Goal: Task Accomplishment & Management: Understand process/instructions

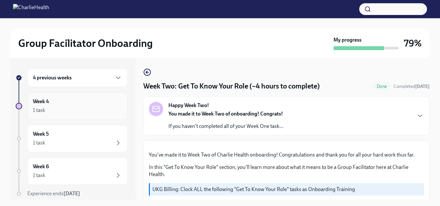
scroll to position [24, 0]
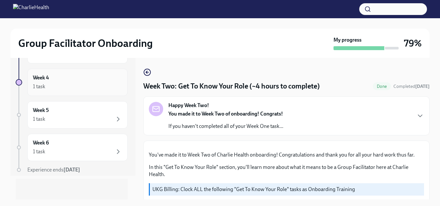
click at [89, 92] on div "Week 4 1 task" at bounding box center [77, 82] width 100 height 27
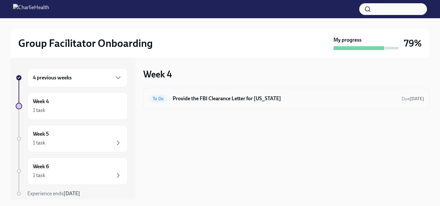
click at [189, 100] on h6 "Provide the FBI Clearance Letter for [US_STATE]" at bounding box center [283, 98] width 223 height 7
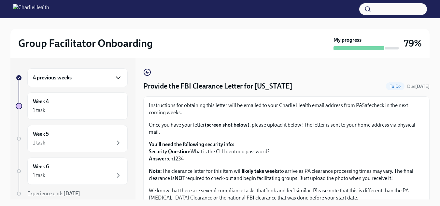
click at [114, 78] on icon "button" at bounding box center [118, 78] width 8 height 8
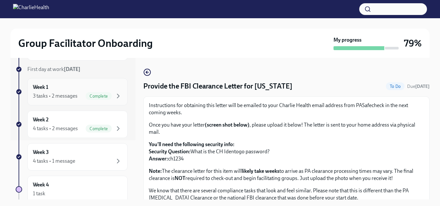
scroll to position [60, 0]
click at [94, 165] on div "Week 3 4 tasks • 1 message" at bounding box center [77, 156] width 100 height 27
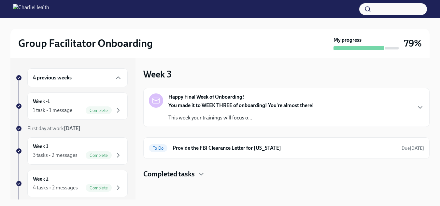
click at [312, 99] on div "Happy Final Week of Onboarding! You made it to WEEK THREE of onboarding! You're…" at bounding box center [240, 107] width 145 height 28
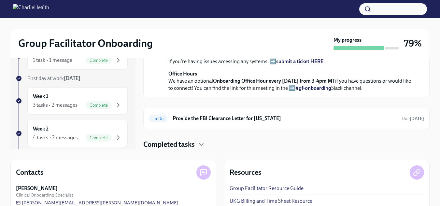
scroll to position [82, 0]
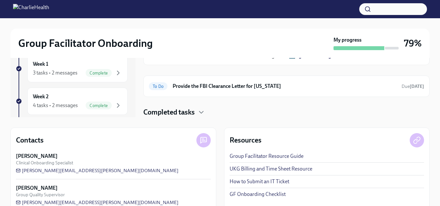
click at [312, 60] on p "Office Hours We have an optional Onboarding Office Hour every [DATE] from 3-4pm…" at bounding box center [290, 48] width 245 height 21
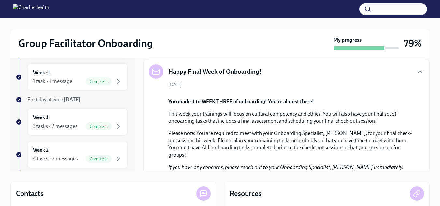
scroll to position [28, 0]
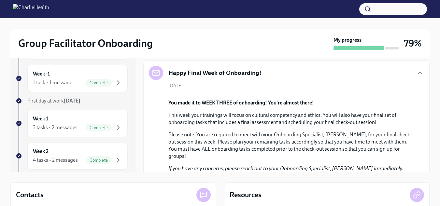
click at [340, 74] on div "Happy Final Week of Onboarding!" at bounding box center [286, 73] width 275 height 14
